Goal: Information Seeking & Learning: Compare options

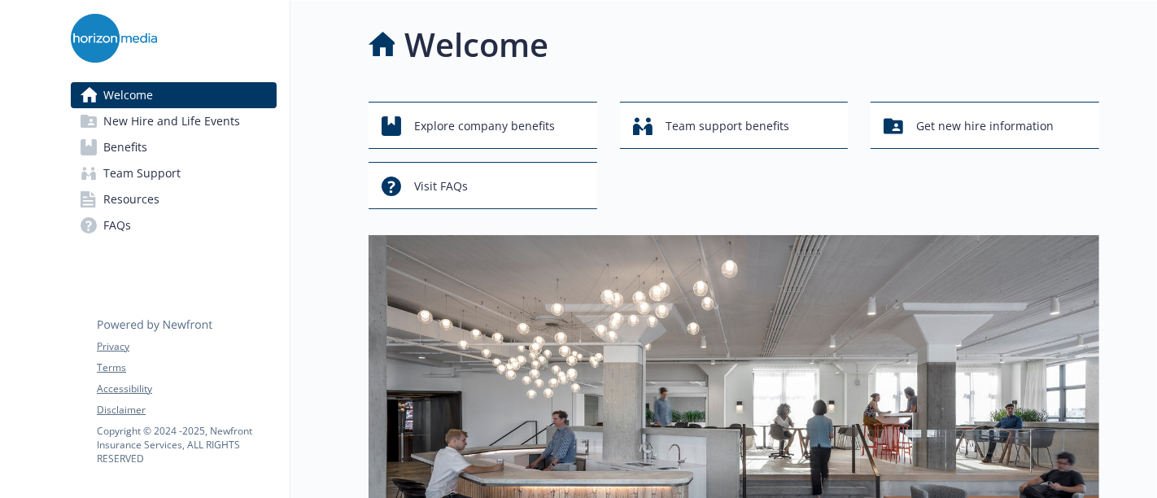
click at [128, 145] on span "Benefits" at bounding box center [125, 147] width 44 height 26
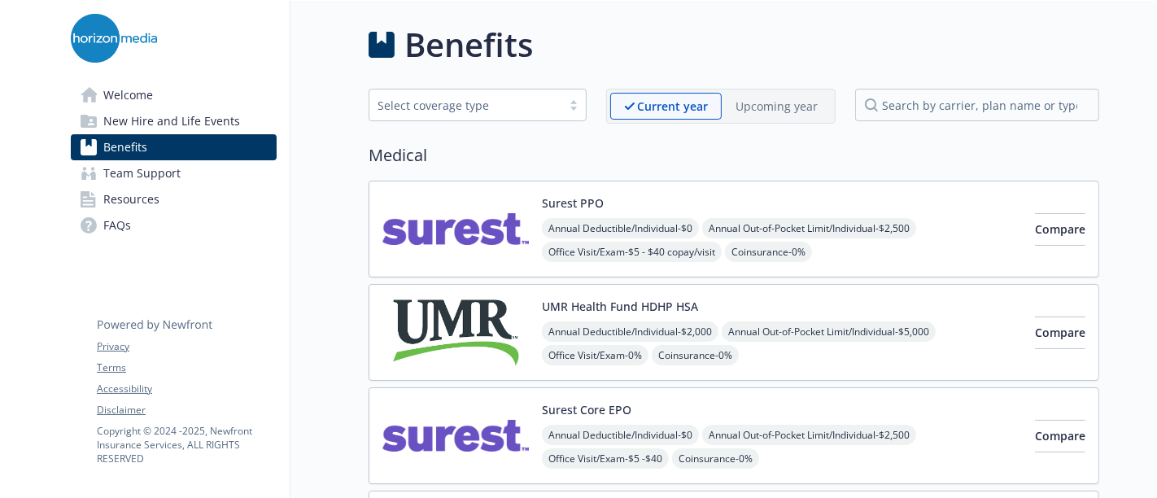
scroll to position [90, 0]
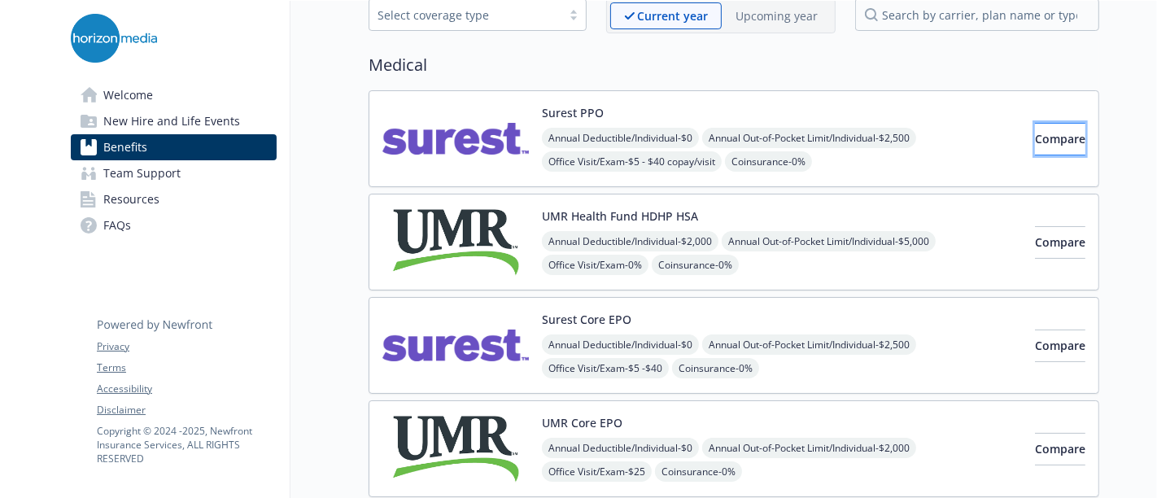
click at [1043, 132] on span "Compare" at bounding box center [1060, 138] width 50 height 15
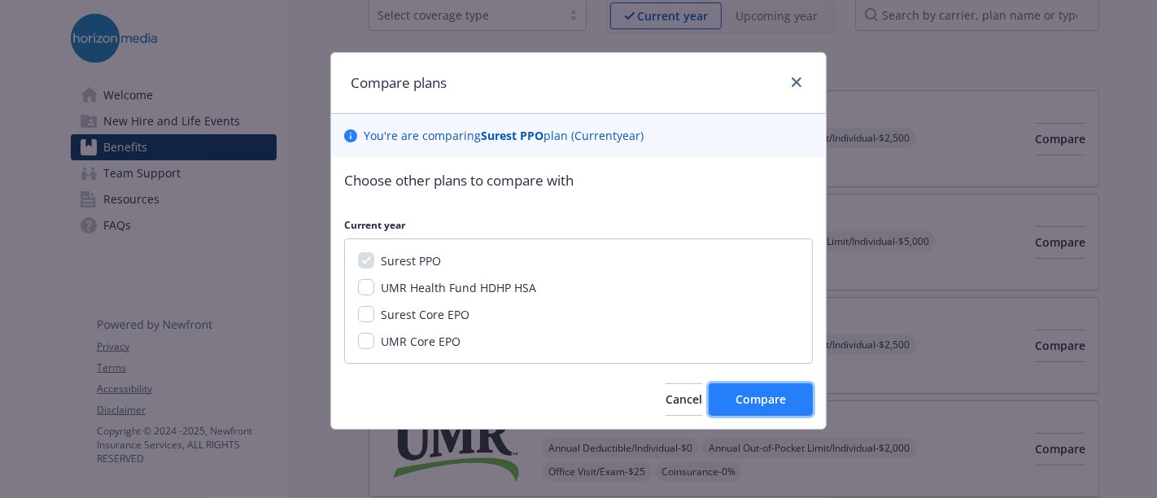
click at [750, 397] on span "Compare" at bounding box center [761, 399] width 50 height 15
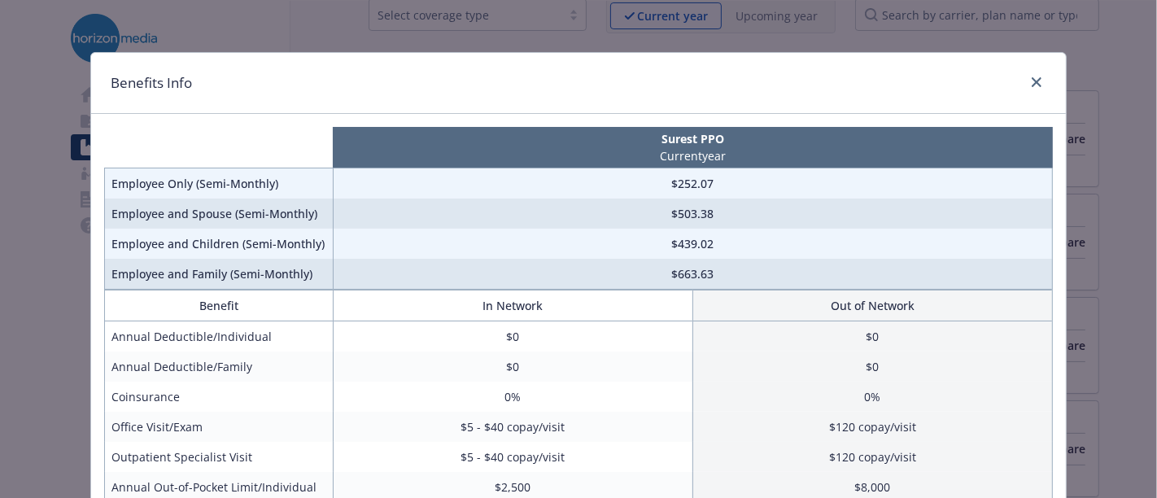
click at [1043, 85] on div "Benefits Info" at bounding box center [578, 83] width 975 height 61
click at [1032, 81] on icon "close" at bounding box center [1037, 82] width 10 height 10
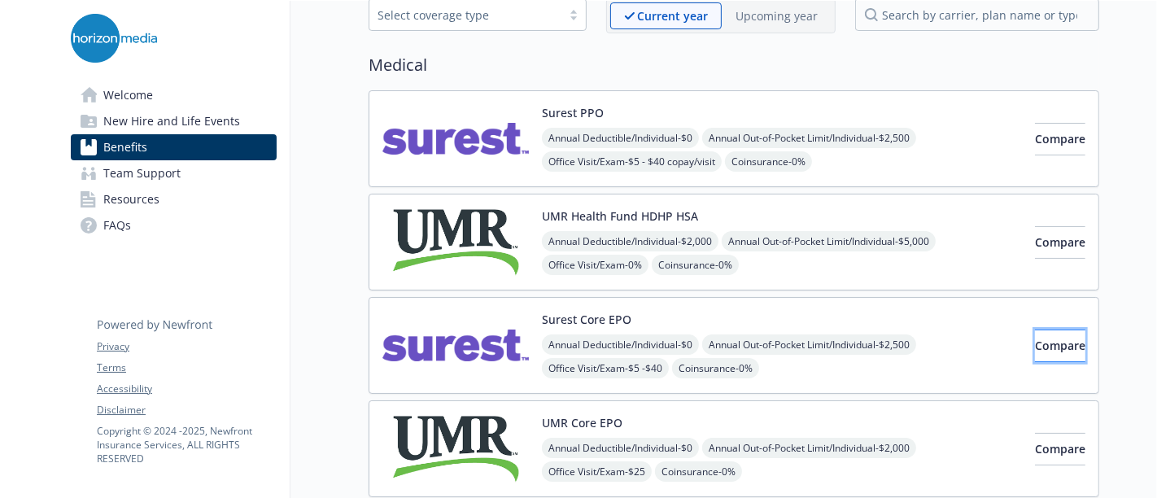
click at [1035, 348] on button "Compare" at bounding box center [1060, 346] width 50 height 33
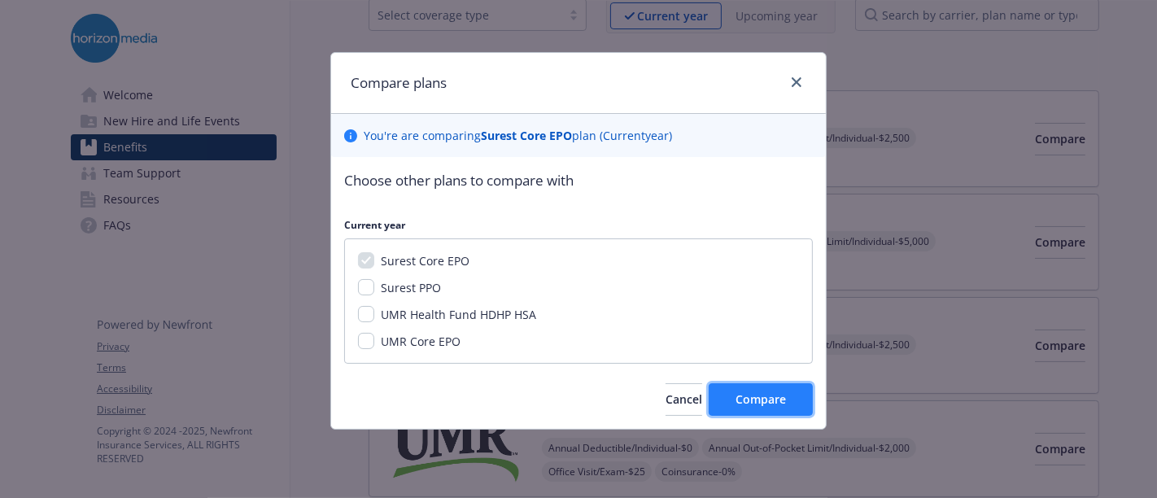
click at [742, 396] on span "Compare" at bounding box center [761, 399] width 50 height 15
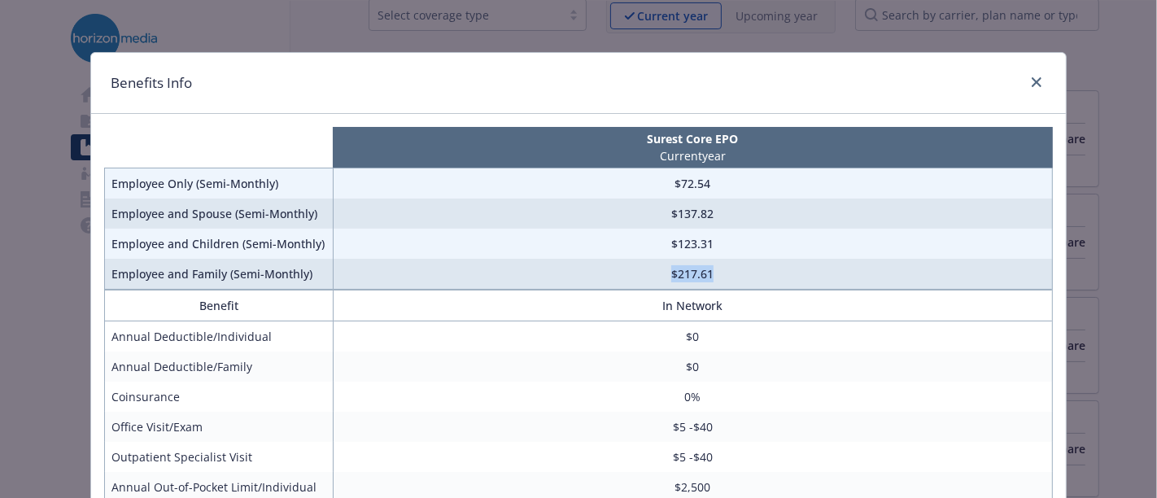
drag, startPoint x: 737, startPoint y: 275, endPoint x: 639, endPoint y: 276, distance: 97.7
click at [639, 276] on td "$217.61" at bounding box center [693, 274] width 720 height 31
click at [505, 330] on td "$0" at bounding box center [693, 337] width 720 height 31
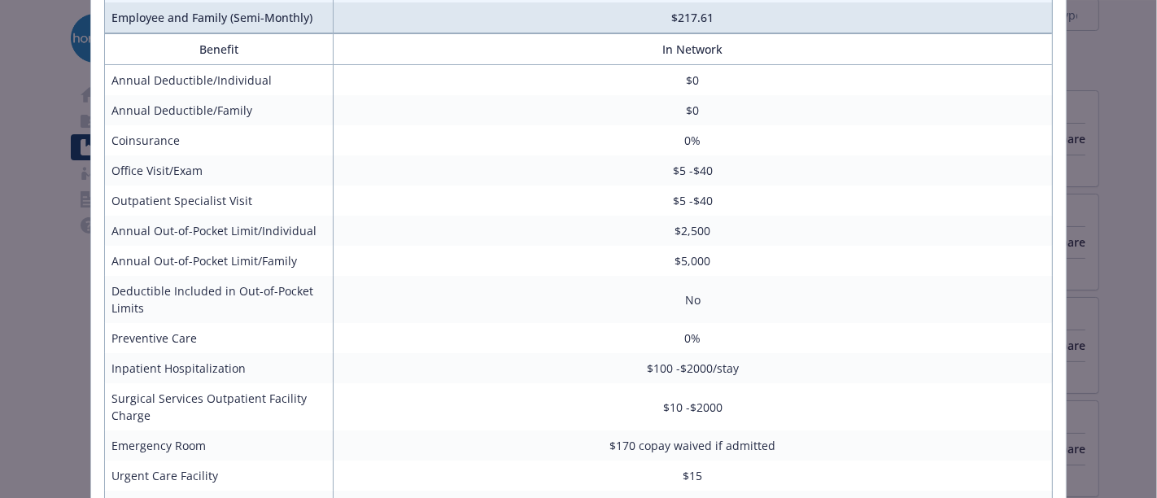
scroll to position [16, 0]
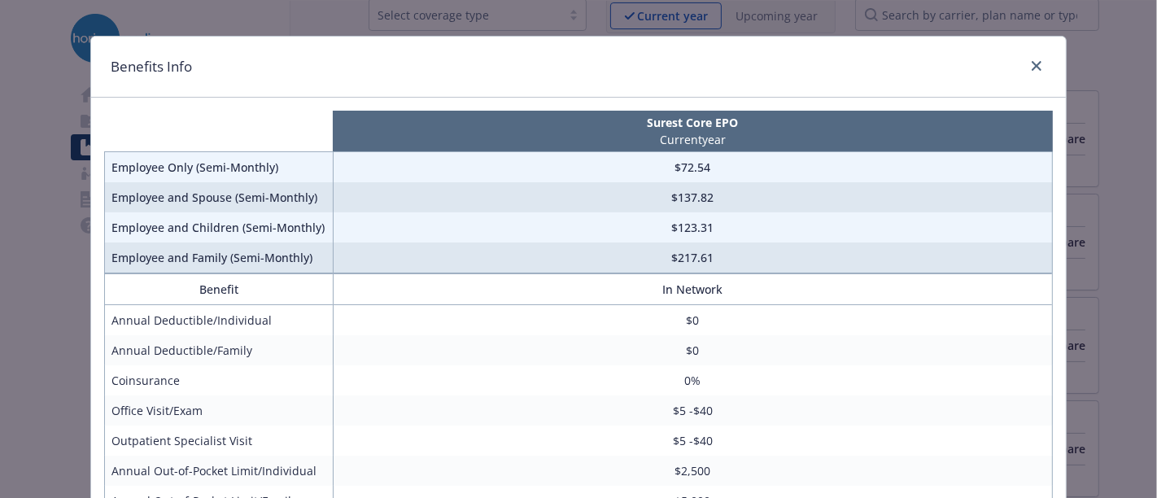
drag, startPoint x: 512, startPoint y: 326, endPoint x: 319, endPoint y: 369, distance: 197.5
click at [317, 370] on td "Coinsurance" at bounding box center [219, 380] width 229 height 30
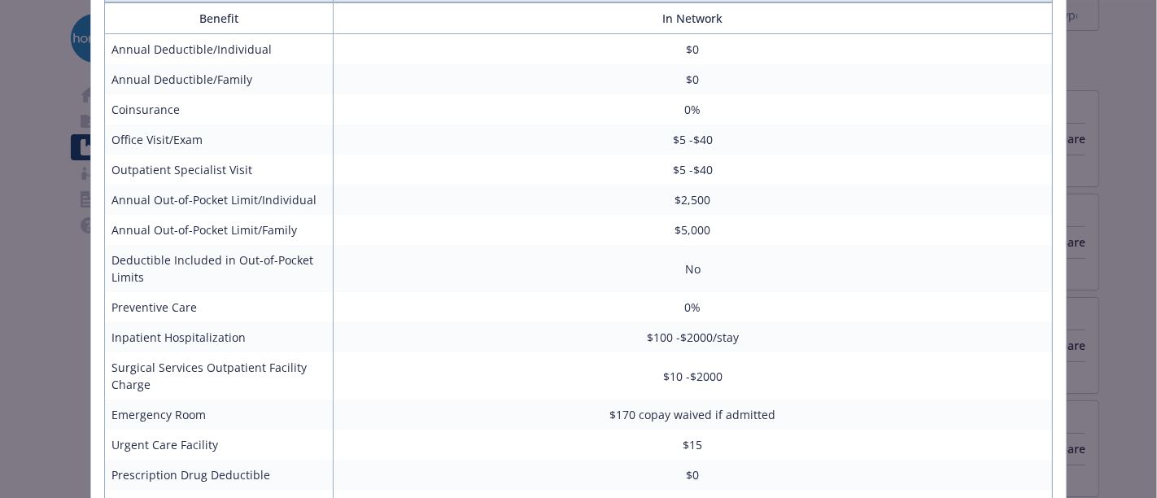
scroll to position [0, 0]
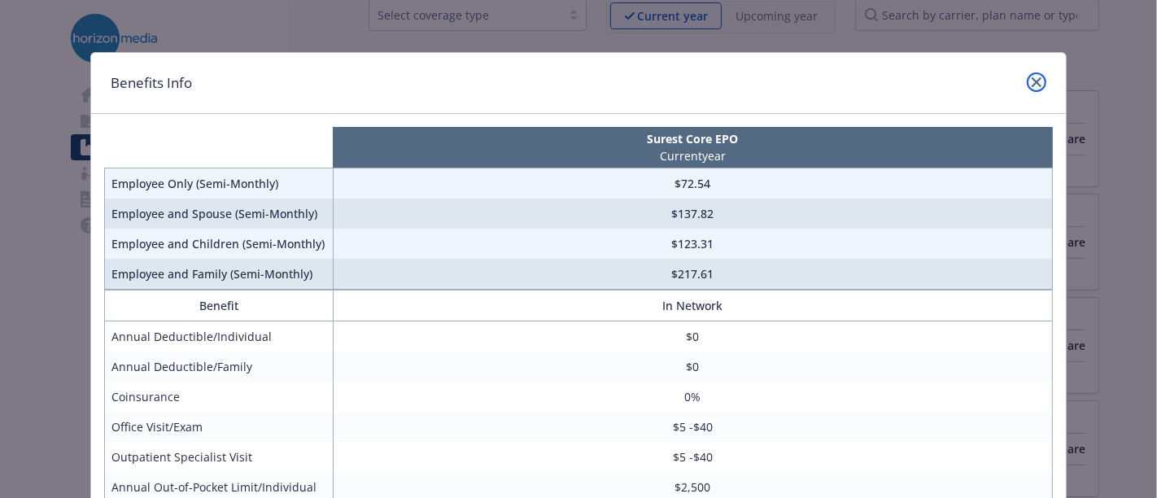
click at [1032, 80] on icon "close" at bounding box center [1037, 82] width 10 height 10
